Goal: Complete application form

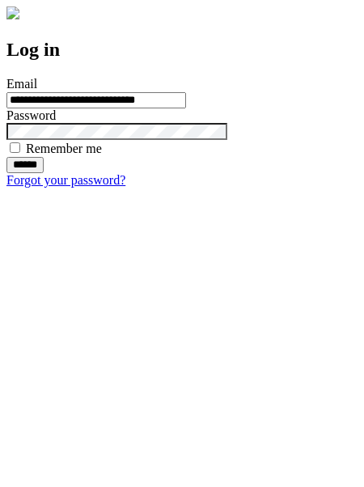
type input "**********"
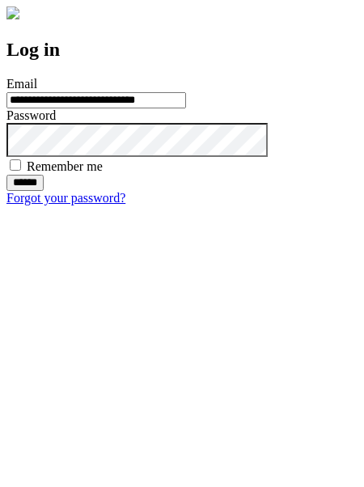
click at [44, 191] on input "******" at bounding box center [24, 183] width 37 height 16
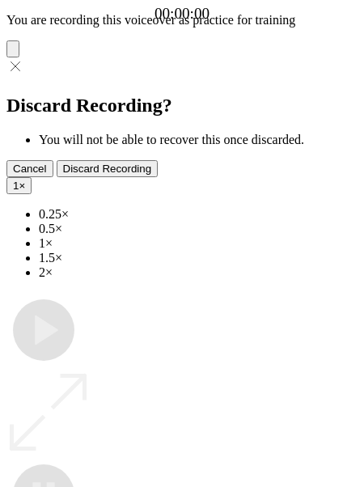
type input "**********"
